Goal: Task Accomplishment & Management: Manage account settings

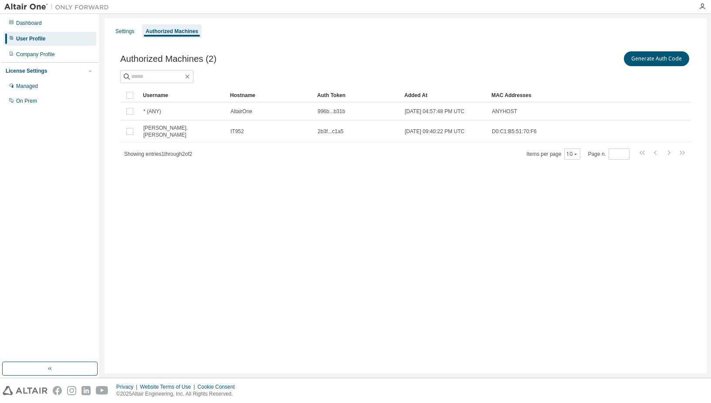
click at [176, 286] on div "Settings Authorized Machines Authorized Machines (2) Generate Auth Code Clear L…" at bounding box center [406, 196] width 602 height 356
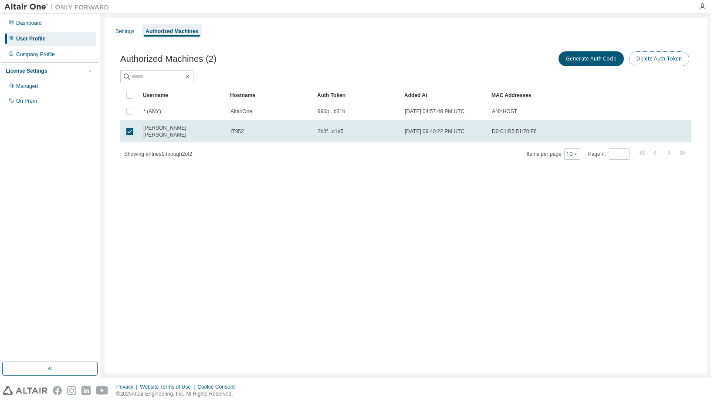
click at [648, 60] on button "Delete Auth Token" at bounding box center [659, 58] width 60 height 15
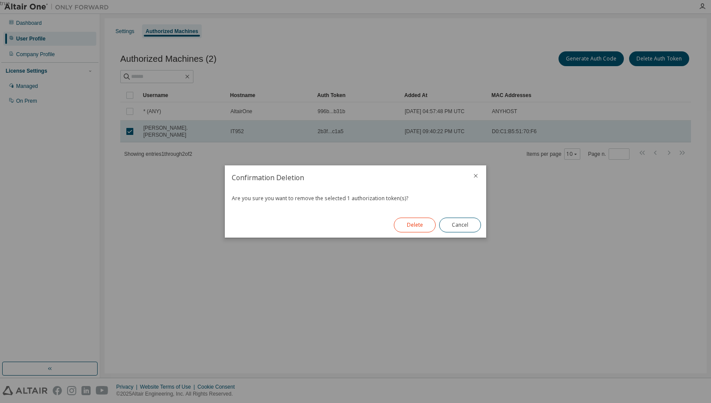
click at [420, 223] on button "Delete" at bounding box center [415, 225] width 42 height 15
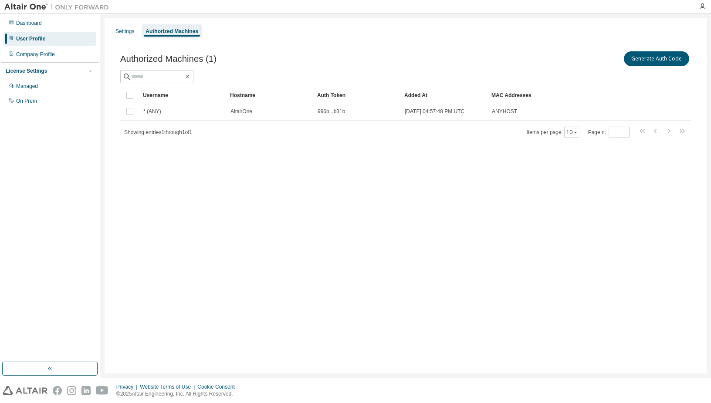
click at [208, 210] on div "Settings Authorized Machines Authorized Machines (1) Generate Auth Code Clear L…" at bounding box center [406, 196] width 602 height 356
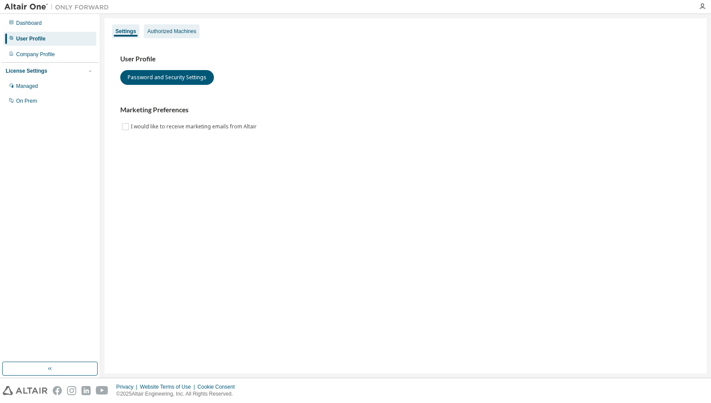
click at [190, 26] on div "Authorized Machines" at bounding box center [172, 31] width 56 height 14
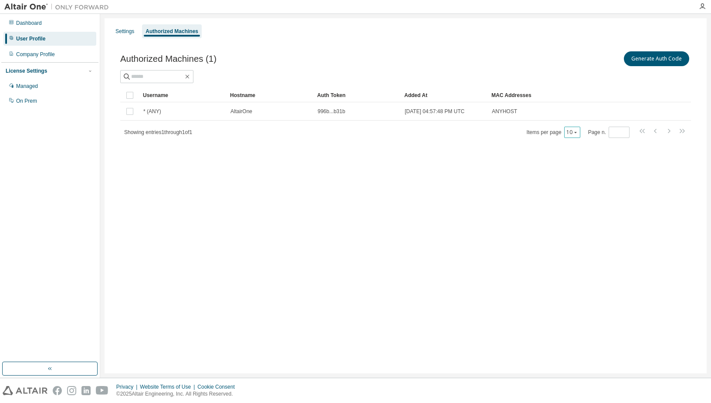
click at [572, 129] on button "10" at bounding box center [572, 132] width 12 height 7
click at [580, 185] on div "100" at bounding box center [599, 186] width 70 height 10
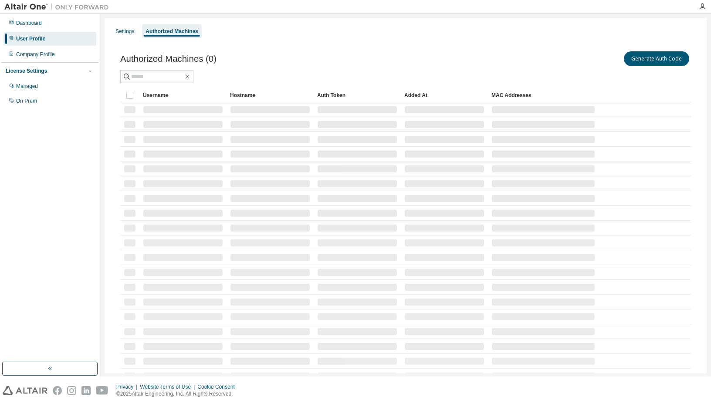
click at [487, 210] on td at bounding box center [444, 213] width 87 height 15
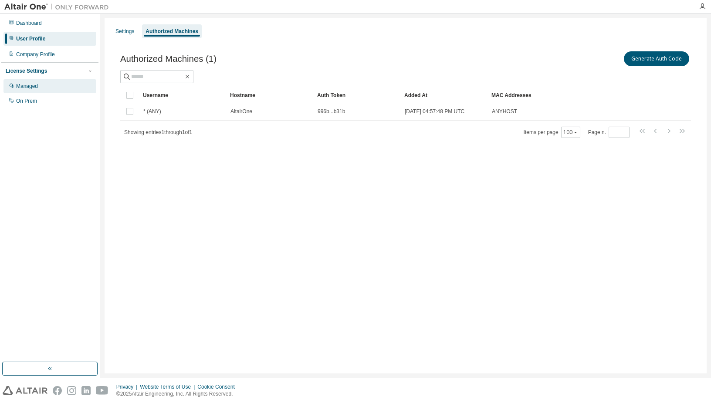
click at [33, 85] on div "Managed" at bounding box center [27, 86] width 22 height 7
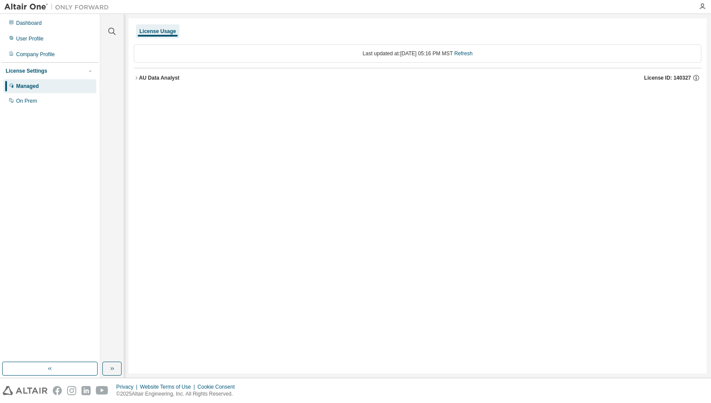
click at [141, 78] on div "AU Data Analyst" at bounding box center [159, 78] width 41 height 7
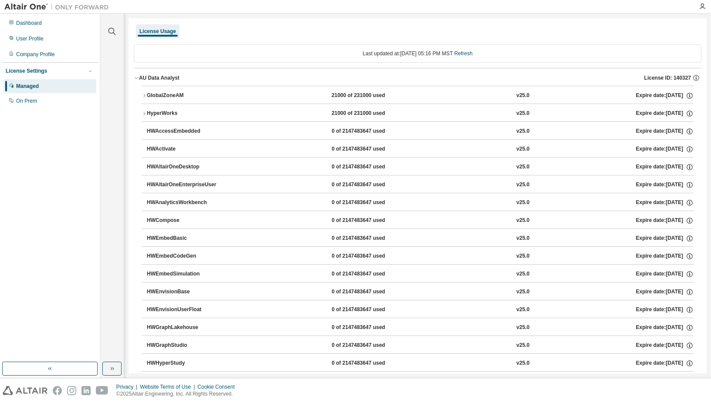
click at [23, 85] on div "Managed" at bounding box center [27, 86] width 23 height 7
click at [32, 178] on div "Dashboard User Profile Company Profile License Settings Managed On Prem" at bounding box center [49, 188] width 97 height 346
click at [31, 99] on div "On Prem" at bounding box center [26, 101] width 21 height 7
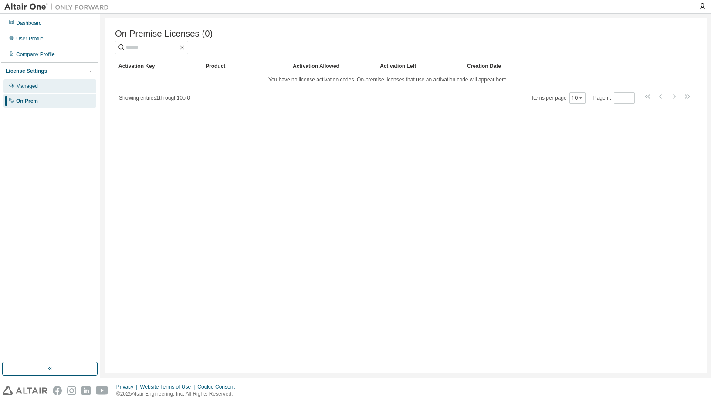
click at [32, 83] on div "Managed" at bounding box center [27, 86] width 22 height 7
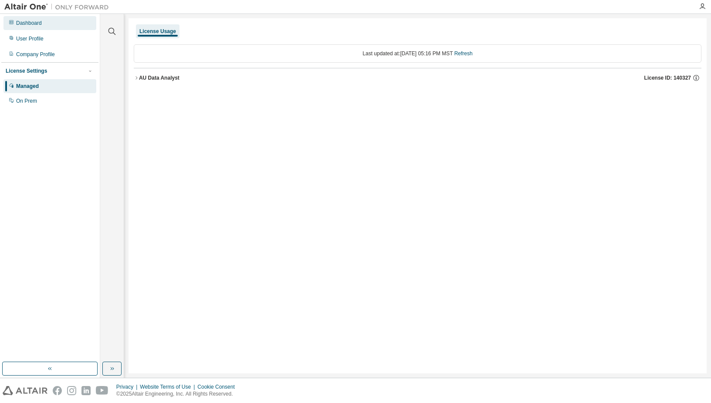
click at [36, 24] on div "Dashboard" at bounding box center [29, 23] width 26 height 7
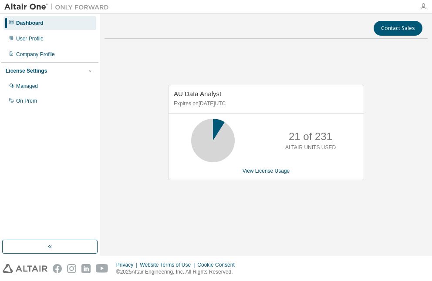
click at [423, 9] on icon "button" at bounding box center [423, 6] width 7 height 7
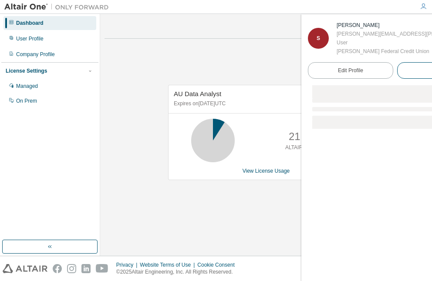
click at [397, 70] on button "Logout" at bounding box center [439, 70] width 85 height 17
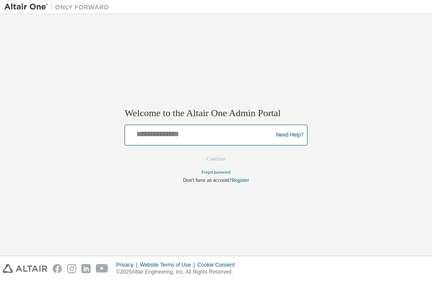
click at [196, 132] on input "text" at bounding box center [200, 133] width 143 height 13
type input "**********"
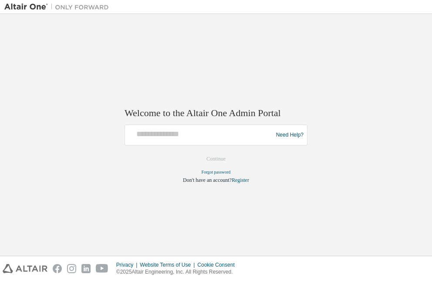
click at [201, 142] on div at bounding box center [200, 135] width 143 height 17
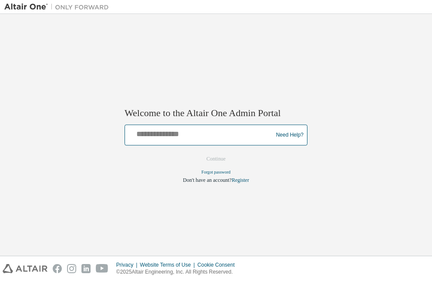
click at [203, 133] on input "text" at bounding box center [200, 133] width 143 height 13
click at [192, 139] on input "**********" at bounding box center [200, 133] width 143 height 13
type input "**********"
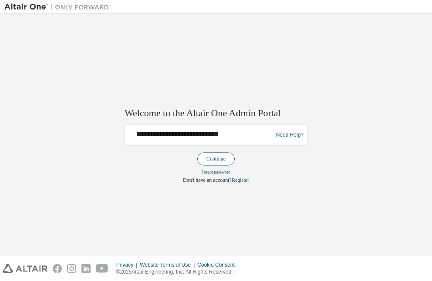
click at [220, 159] on button "Continue" at bounding box center [215, 159] width 37 height 13
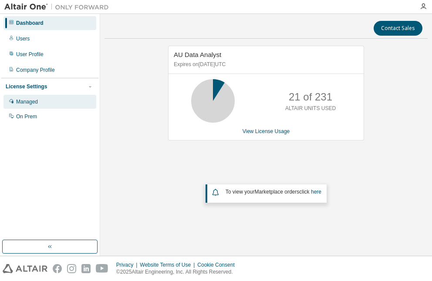
click at [33, 102] on div "Managed" at bounding box center [27, 101] width 22 height 7
